Goal: Transaction & Acquisition: Book appointment/travel/reservation

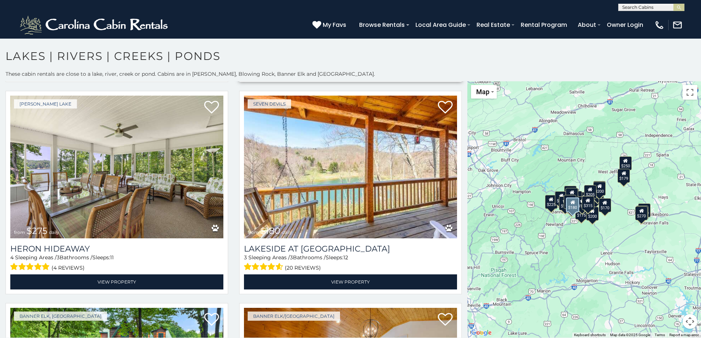
scroll to position [221, 0]
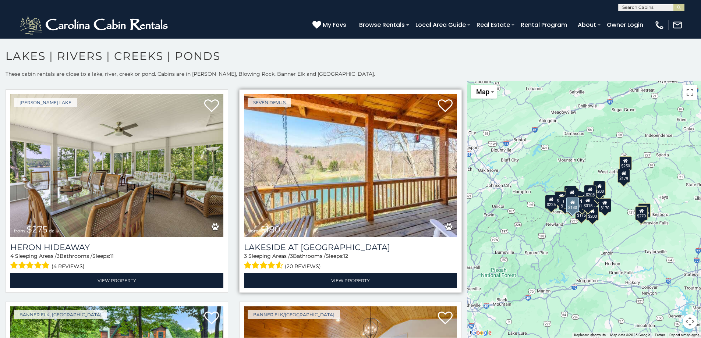
click at [392, 196] on img at bounding box center [350, 165] width 213 height 143
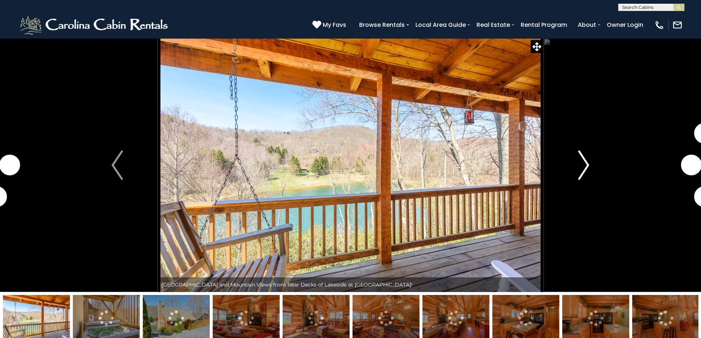
click at [579, 170] on img "Next" at bounding box center [583, 165] width 11 height 29
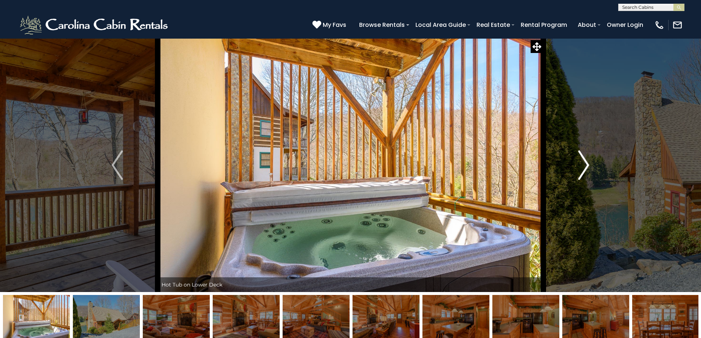
click at [579, 157] on img "Next" at bounding box center [583, 165] width 11 height 29
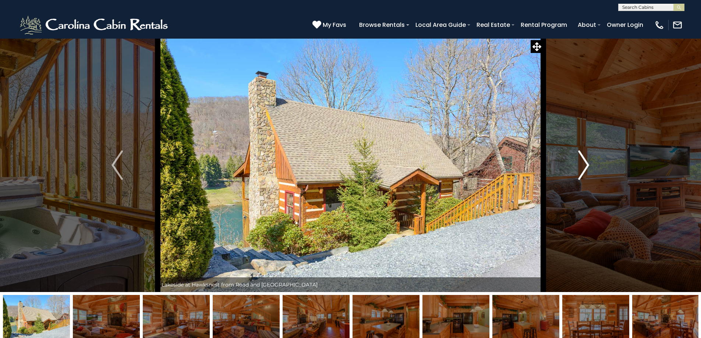
click at [579, 157] on img "Next" at bounding box center [583, 165] width 11 height 29
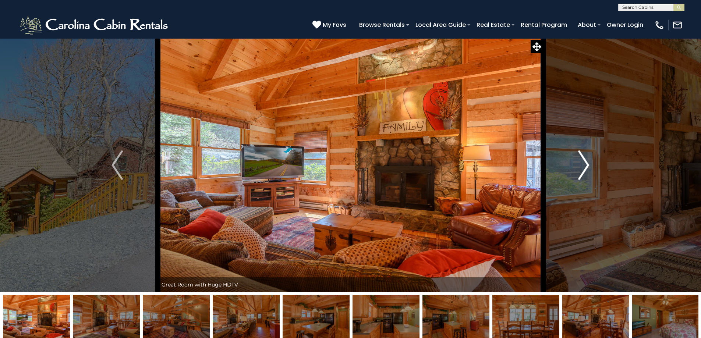
click at [579, 158] on img "Next" at bounding box center [583, 165] width 11 height 29
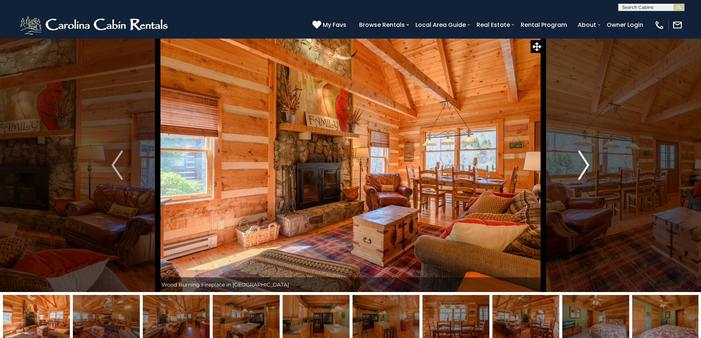
click at [579, 158] on img "Next" at bounding box center [583, 165] width 11 height 29
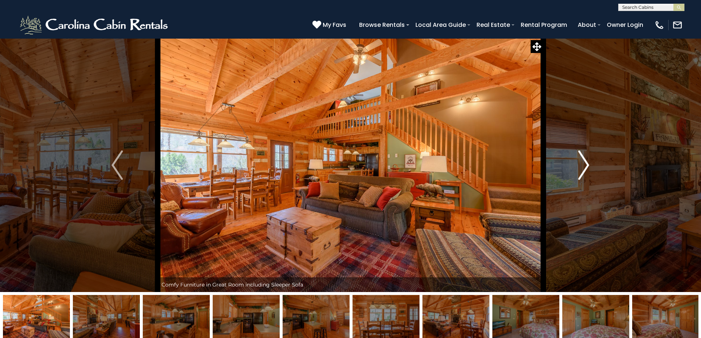
click at [579, 158] on img "Next" at bounding box center [583, 165] width 11 height 29
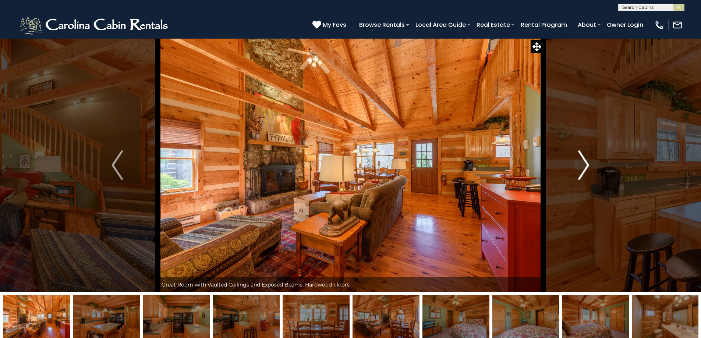
click at [579, 158] on img "Next" at bounding box center [583, 165] width 11 height 29
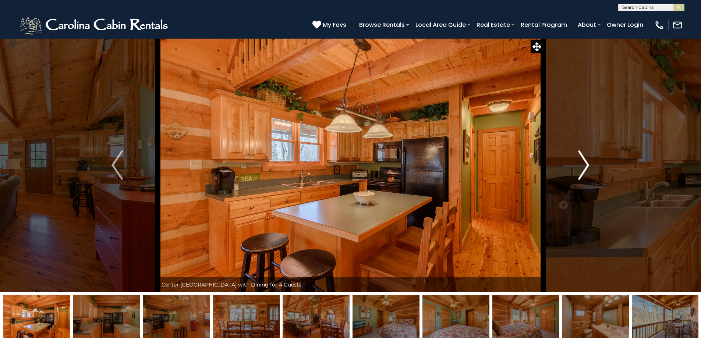
click at [579, 158] on img "Next" at bounding box center [583, 165] width 11 height 29
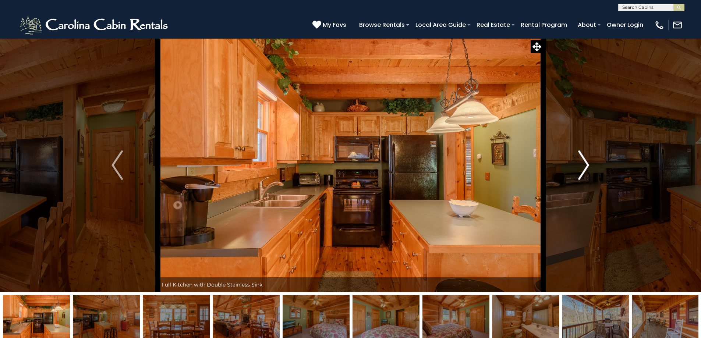
click at [579, 158] on img "Next" at bounding box center [583, 165] width 11 height 29
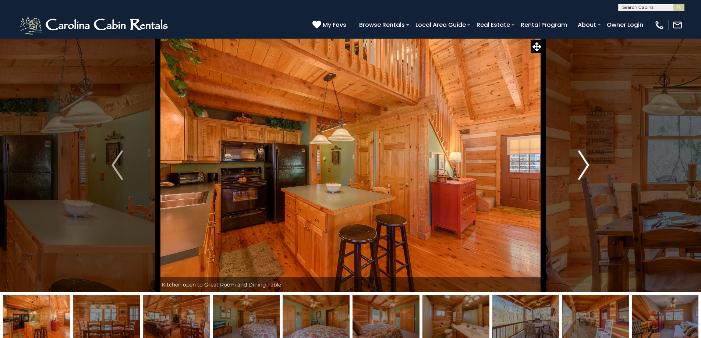
click at [579, 158] on img "Next" at bounding box center [583, 165] width 11 height 29
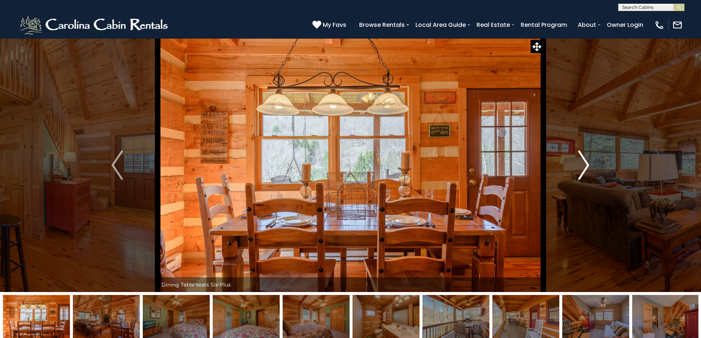
click at [579, 158] on img "Next" at bounding box center [583, 165] width 11 height 29
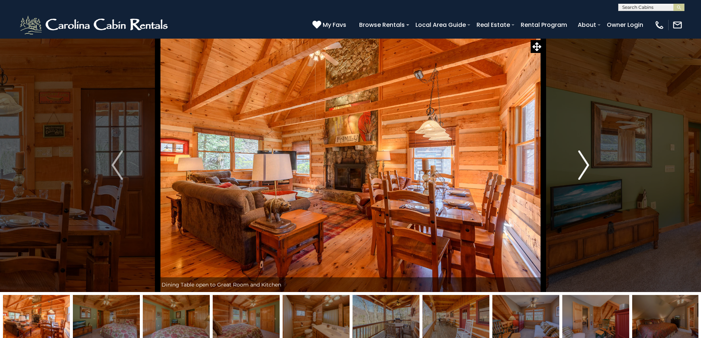
click at [579, 158] on img "Next" at bounding box center [583, 165] width 11 height 29
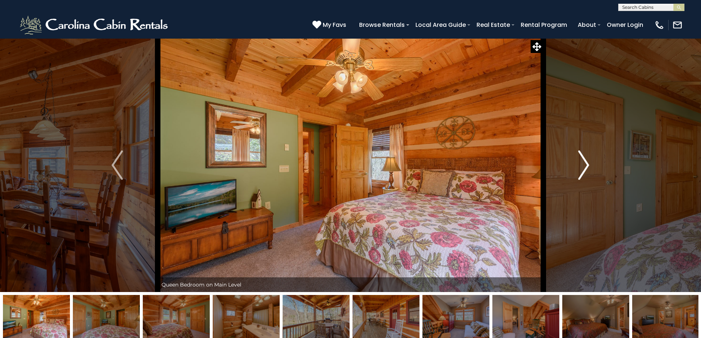
click at [579, 158] on img "Next" at bounding box center [583, 165] width 11 height 29
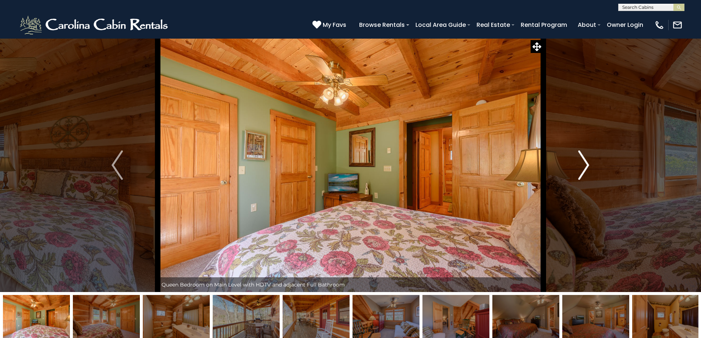
click at [579, 158] on img "Next" at bounding box center [583, 165] width 11 height 29
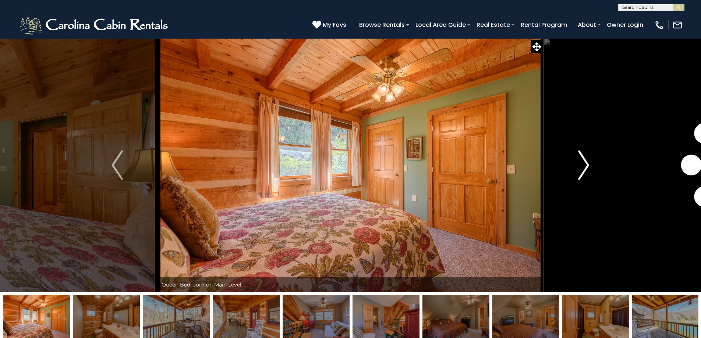
click at [579, 158] on img "Next" at bounding box center [583, 165] width 11 height 29
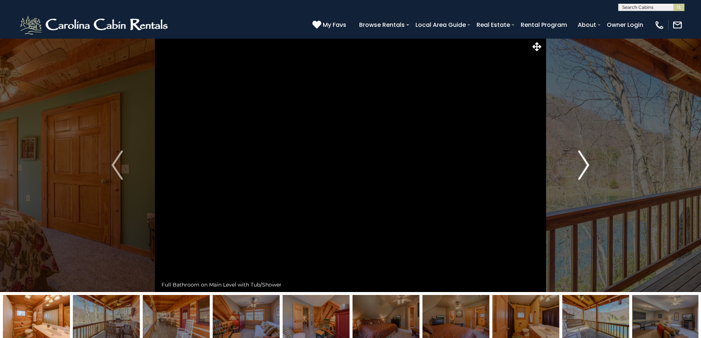
click at [579, 158] on img "Next" at bounding box center [583, 165] width 11 height 29
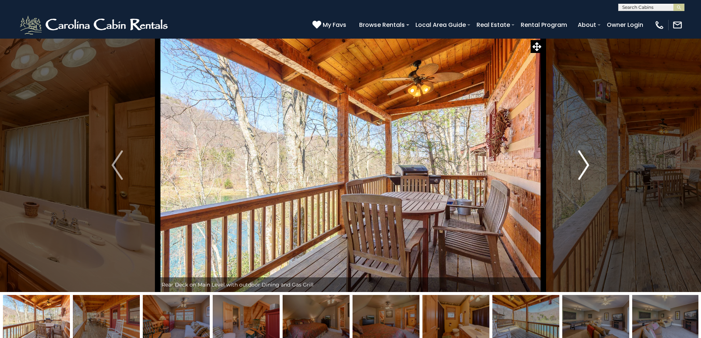
click at [579, 158] on img "Next" at bounding box center [583, 165] width 11 height 29
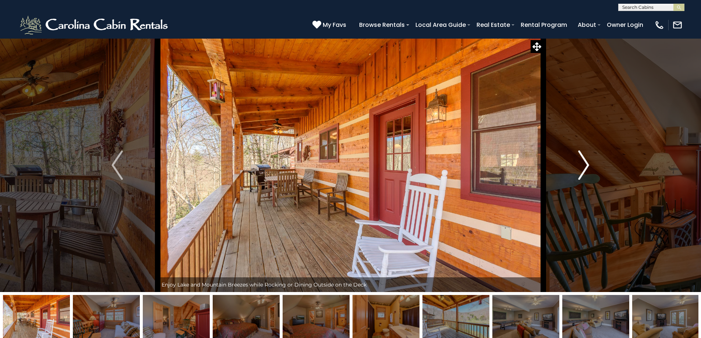
click at [579, 158] on img "Next" at bounding box center [583, 165] width 11 height 29
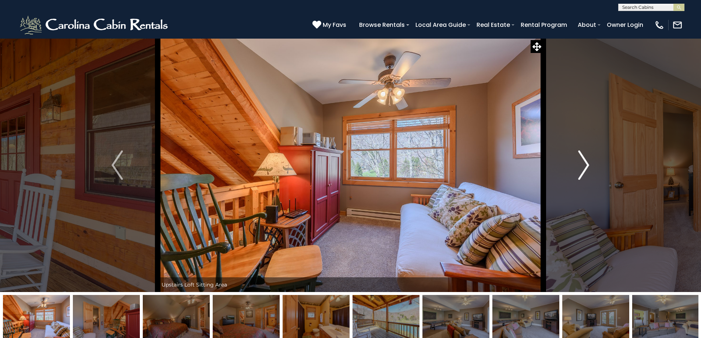
click at [579, 158] on img "Next" at bounding box center [583, 165] width 11 height 29
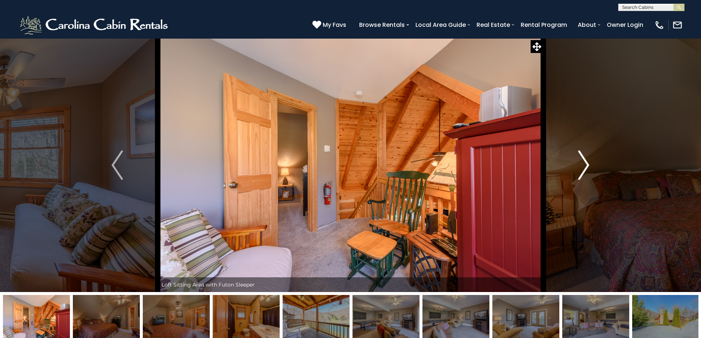
click at [579, 158] on img "Next" at bounding box center [583, 165] width 11 height 29
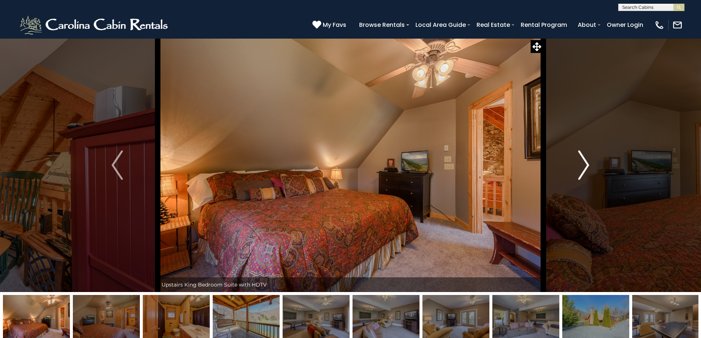
click at [576, 155] on button "Next" at bounding box center [583, 165] width 81 height 254
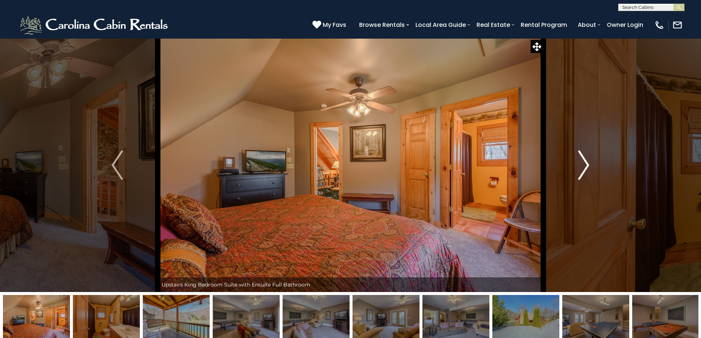
click at [576, 155] on button "Next" at bounding box center [583, 165] width 81 height 254
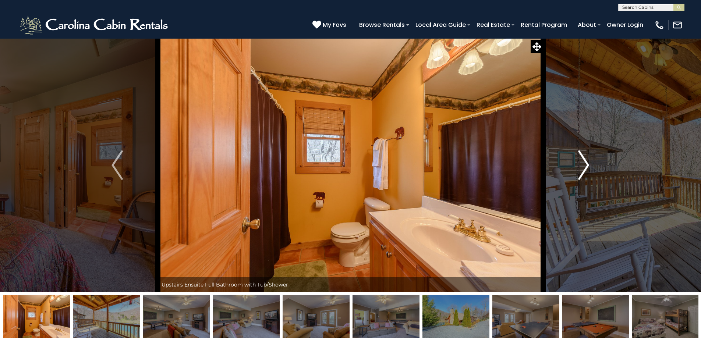
click at [576, 155] on button "Next" at bounding box center [583, 165] width 81 height 254
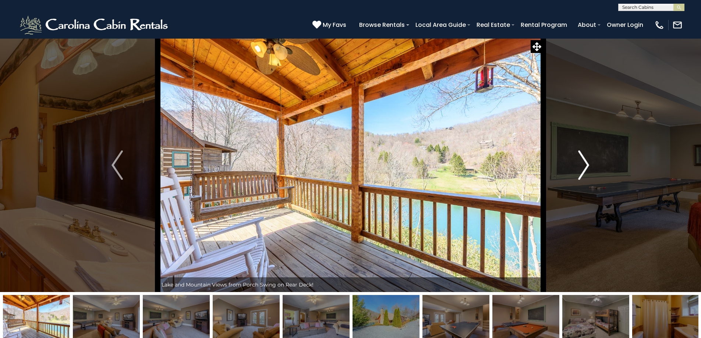
click at [576, 155] on button "Next" at bounding box center [583, 165] width 81 height 254
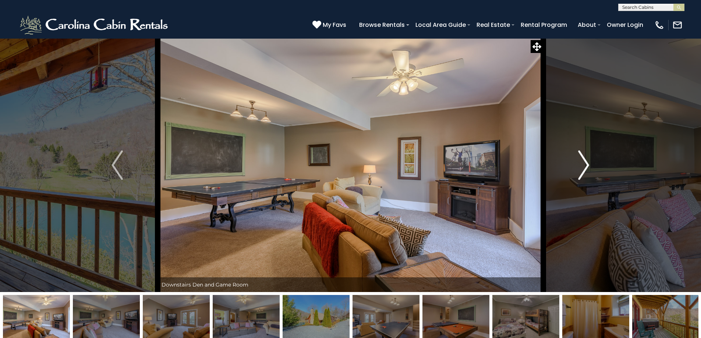
click at [576, 155] on button "Next" at bounding box center [583, 165] width 81 height 254
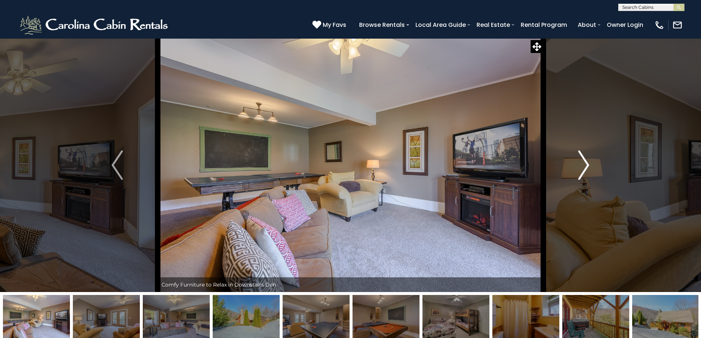
click at [576, 155] on button "Next" at bounding box center [583, 165] width 81 height 254
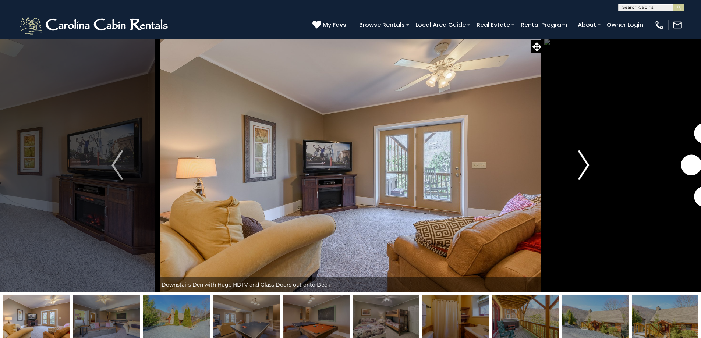
click at [576, 155] on button "Next" at bounding box center [583, 165] width 81 height 254
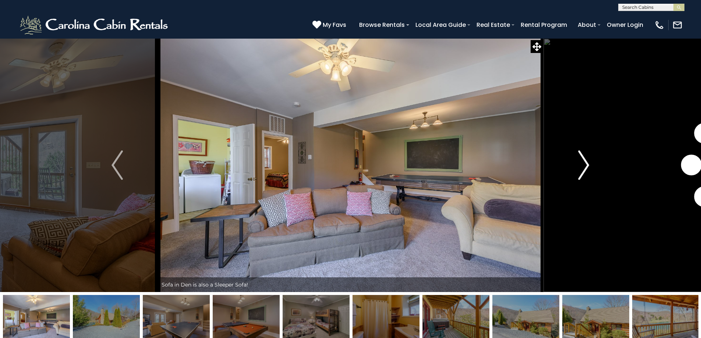
click at [576, 155] on button "Next" at bounding box center [583, 165] width 81 height 254
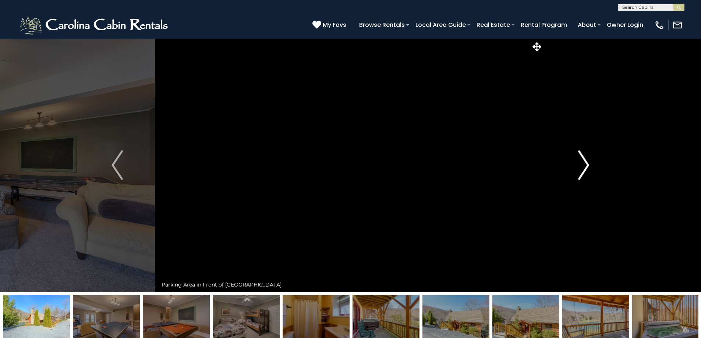
click at [576, 155] on button "Next" at bounding box center [583, 165] width 81 height 254
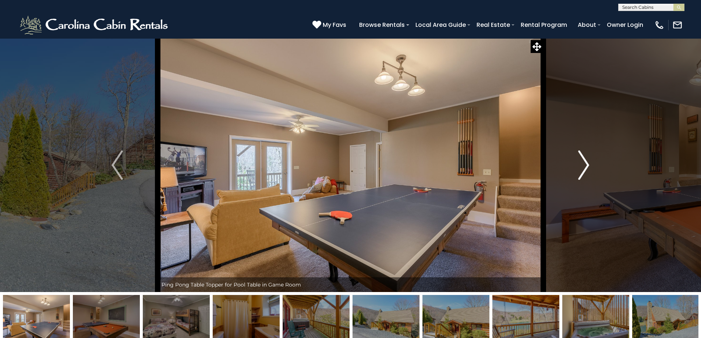
click at [576, 155] on button "Next" at bounding box center [583, 165] width 81 height 254
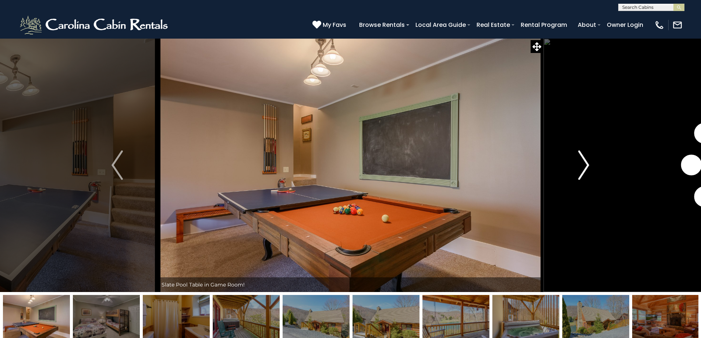
click at [576, 155] on button "Next" at bounding box center [583, 165] width 81 height 254
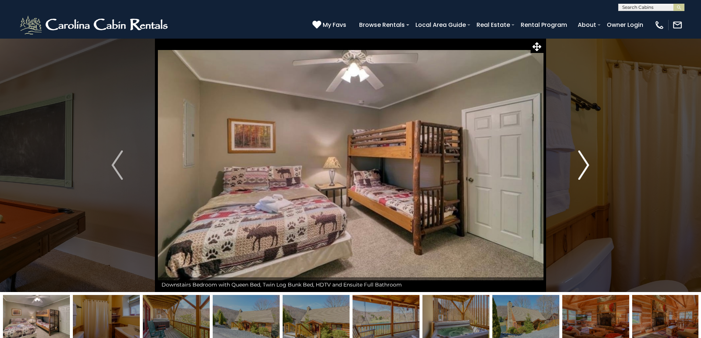
click at [576, 155] on button "Next" at bounding box center [583, 165] width 81 height 254
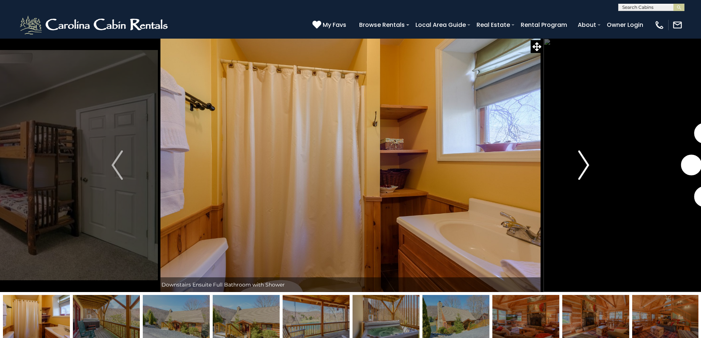
click at [576, 155] on button "Next" at bounding box center [583, 165] width 81 height 254
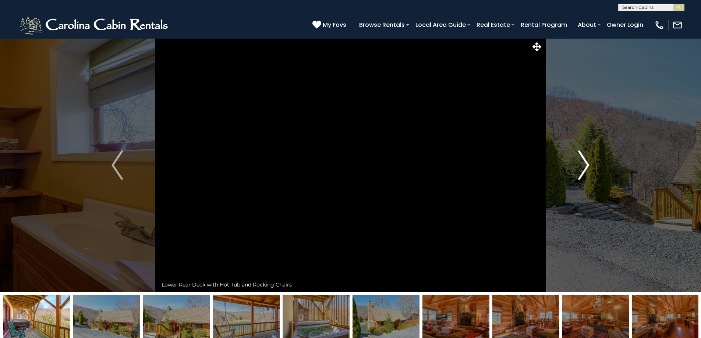
click at [576, 155] on button "Next" at bounding box center [583, 165] width 81 height 254
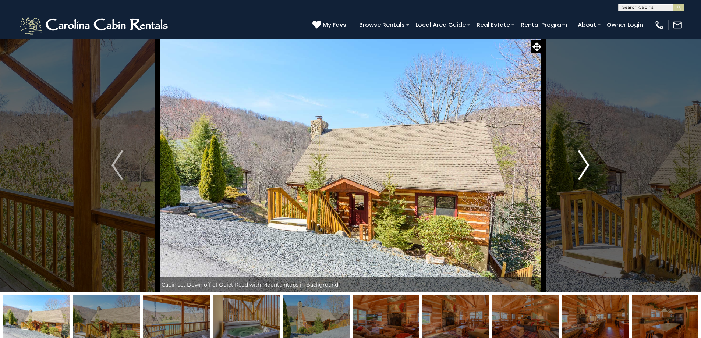
click at [576, 155] on button "Next" at bounding box center [583, 165] width 81 height 254
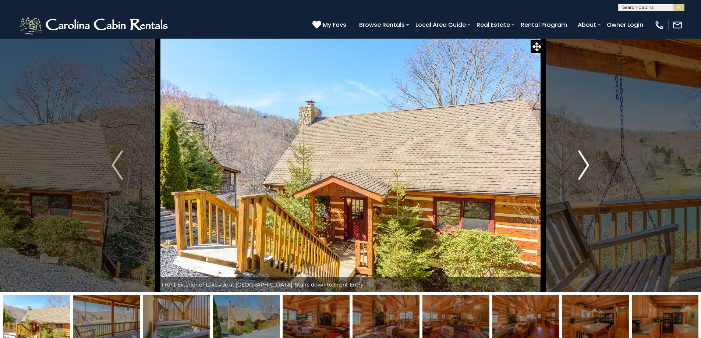
click at [576, 155] on button "Next" at bounding box center [583, 165] width 81 height 254
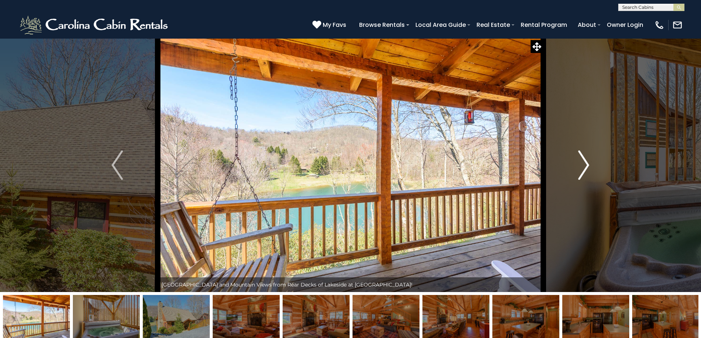
click at [576, 155] on button "Next" at bounding box center [583, 165] width 81 height 254
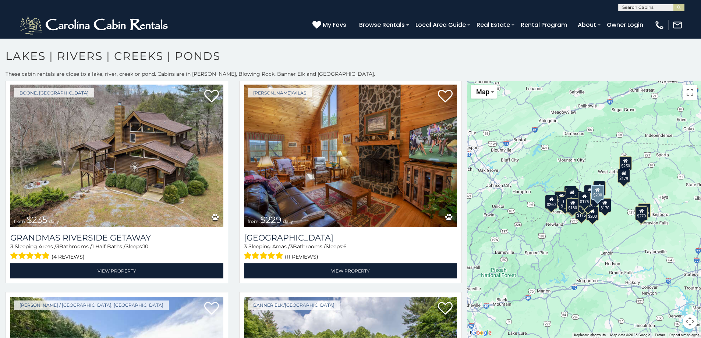
scroll to position [1141, 0]
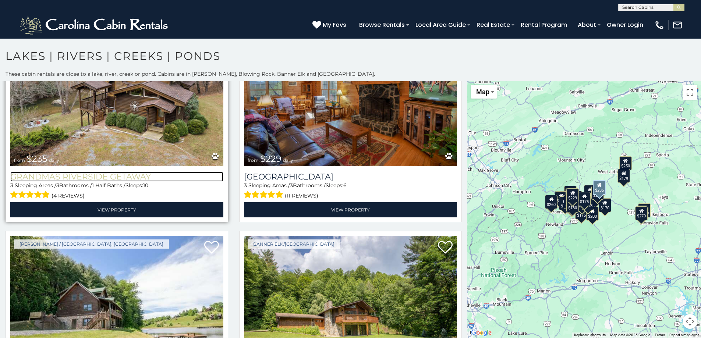
click at [73, 172] on h3 "Grandmas Riverside Getaway" at bounding box center [116, 177] width 213 height 10
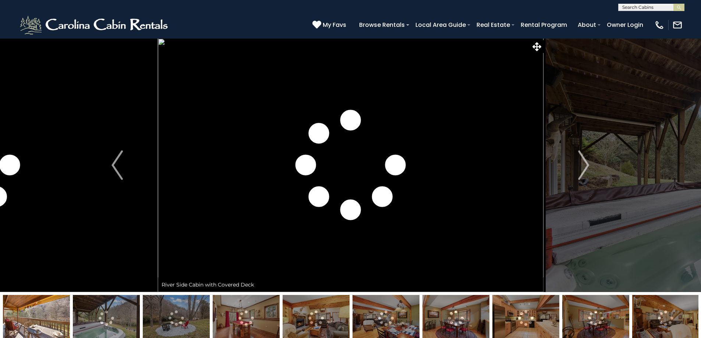
click at [49, 296] on img at bounding box center [36, 318] width 67 height 46
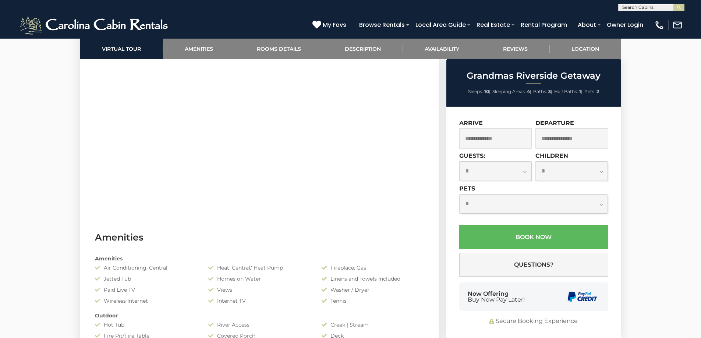
scroll to position [442, 0]
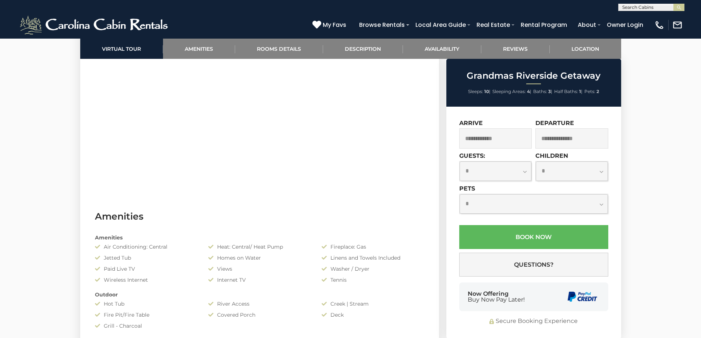
click at [508, 132] on input "text" at bounding box center [495, 138] width 73 height 20
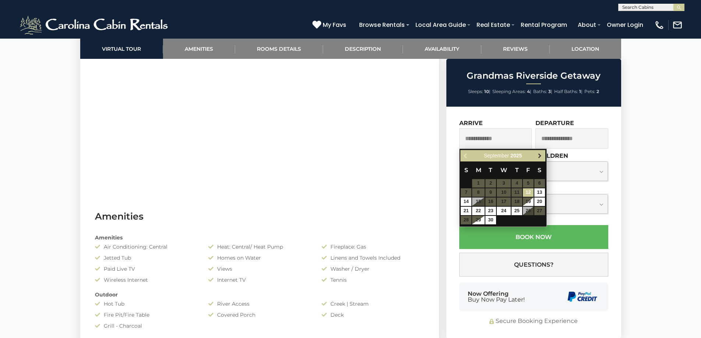
click at [540, 159] on span "Next" at bounding box center [540, 156] width 6 height 6
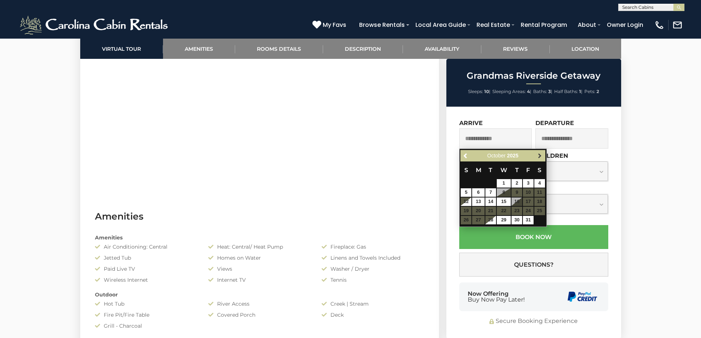
click at [541, 158] on span "Next" at bounding box center [540, 156] width 6 height 6
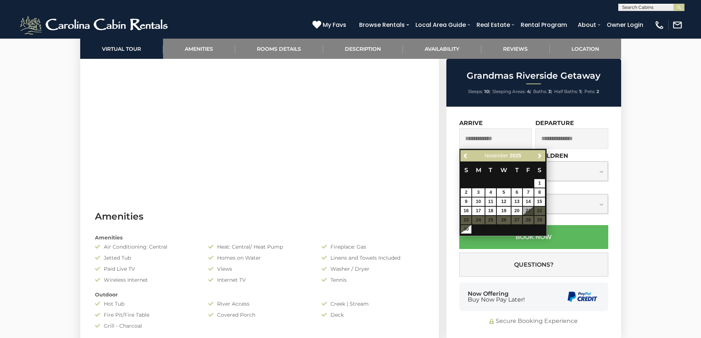
click at [536, 213] on table "S M T W T F S 1 2 3 4 5 6 7 8 9 10 11 12 13 14 15 16 17 18 19 20 21 22 23 24 25…" at bounding box center [502, 198] width 85 height 73
drag, startPoint x: 509, startPoint y: 221, endPoint x: 537, endPoint y: 220, distance: 28.3
click at [537, 220] on table "S M T W T F S 1 2 3 4 5 6 7 8 9 10 11 12 13 14 15 16 17 18 19 20 21 22 23 24 25…" at bounding box center [502, 198] width 85 height 73
click at [539, 150] on div "Previous Next November 2025" at bounding box center [502, 155] width 85 height 11
click at [540, 153] on span "Next" at bounding box center [540, 156] width 6 height 6
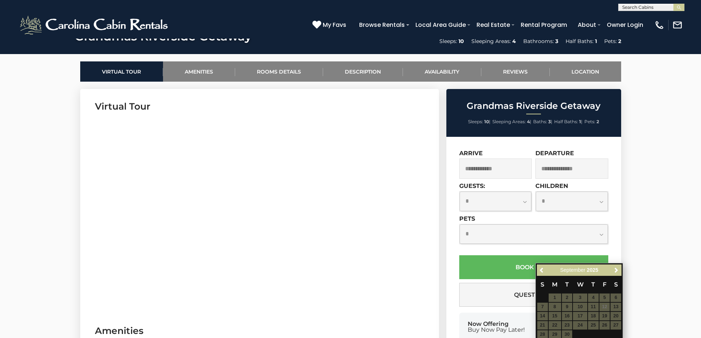
scroll to position [221, 0]
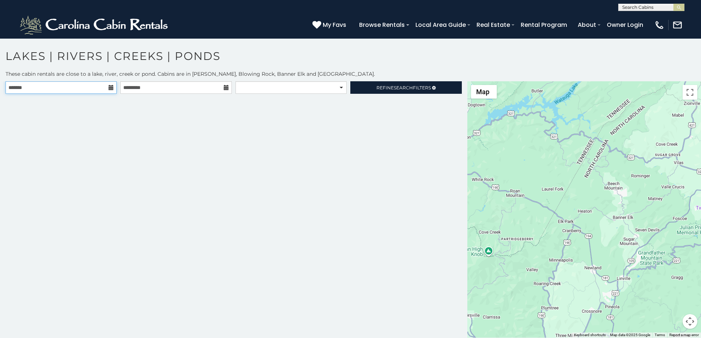
click at [109, 84] on input "text" at bounding box center [61, 87] width 111 height 13
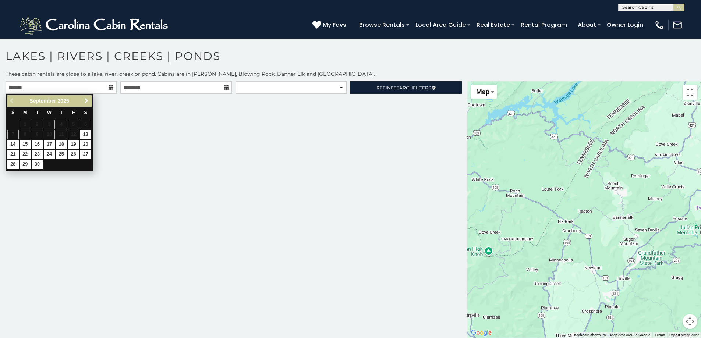
click at [87, 102] on span "Next" at bounding box center [87, 101] width 6 height 6
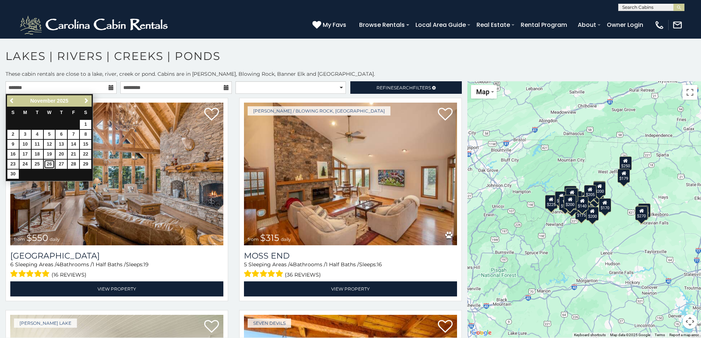
click at [47, 166] on link "26" at bounding box center [49, 164] width 11 height 9
type input "**********"
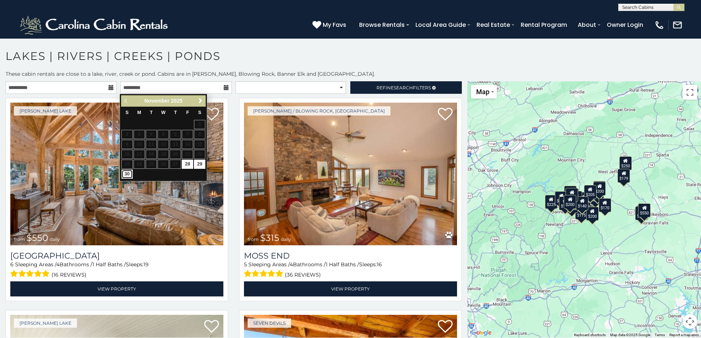
click at [126, 174] on link "30" at bounding box center [126, 174] width 11 height 9
type input "**********"
